Goal: Task Accomplishment & Management: Manage account settings

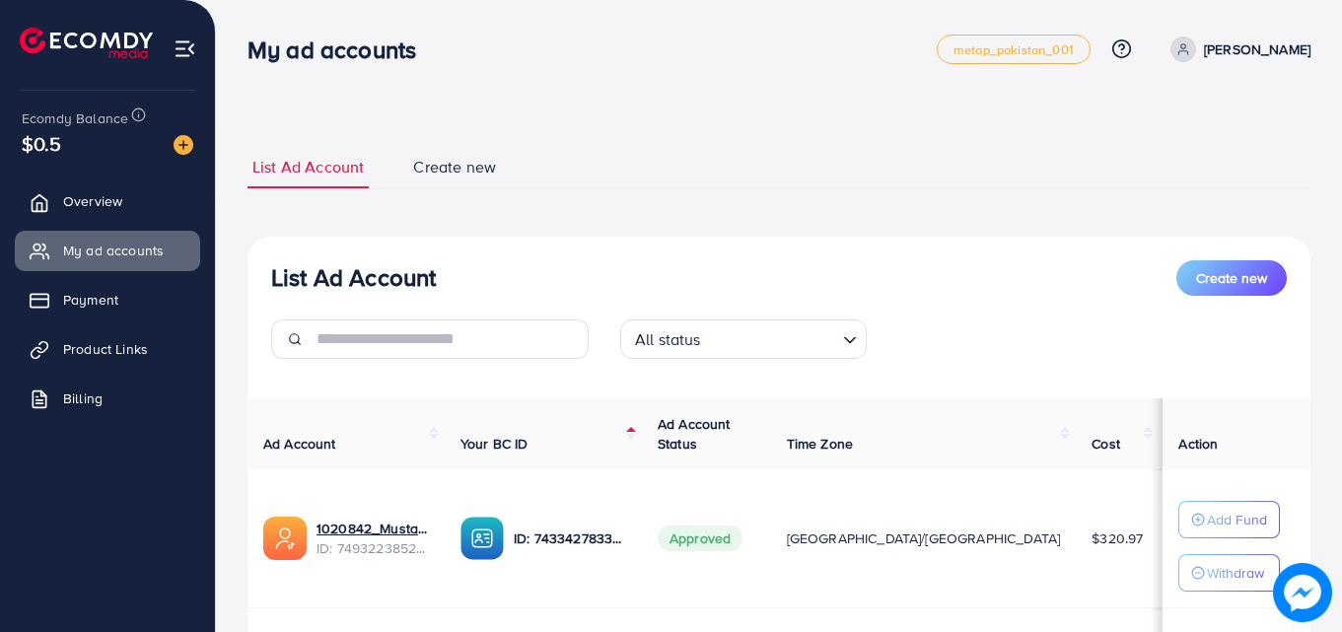
scroll to position [257, 0]
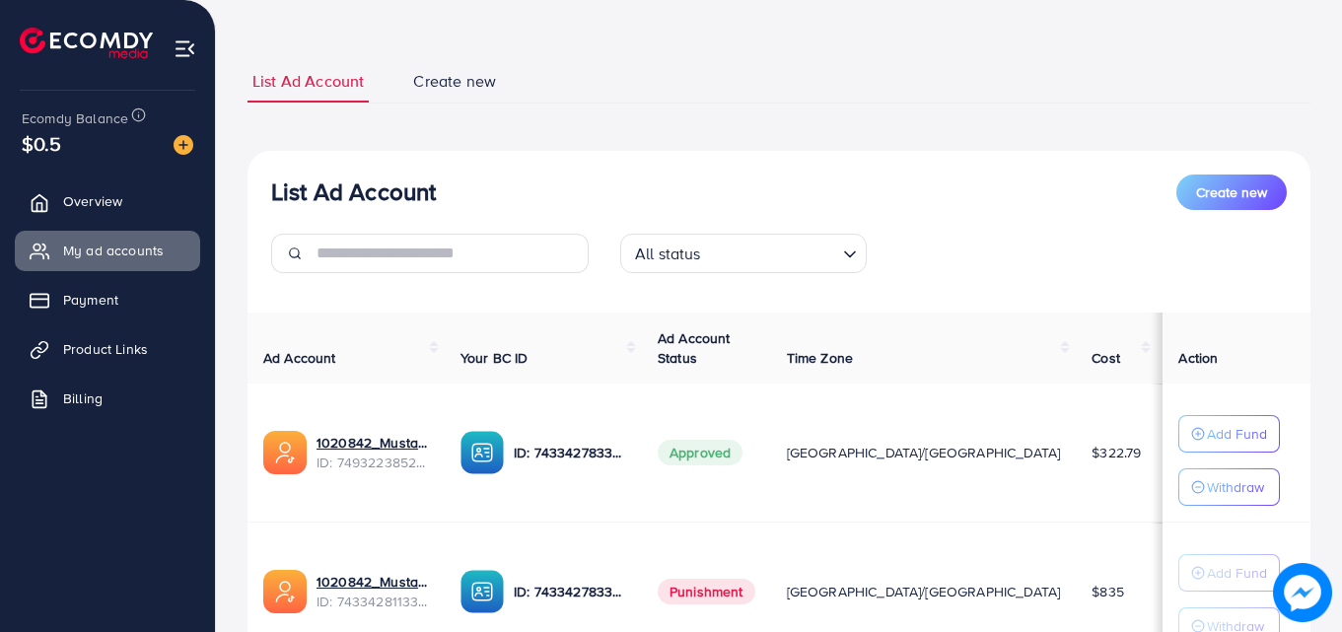
scroll to position [99, 0]
